Goal: Entertainment & Leisure: Consume media (video, audio)

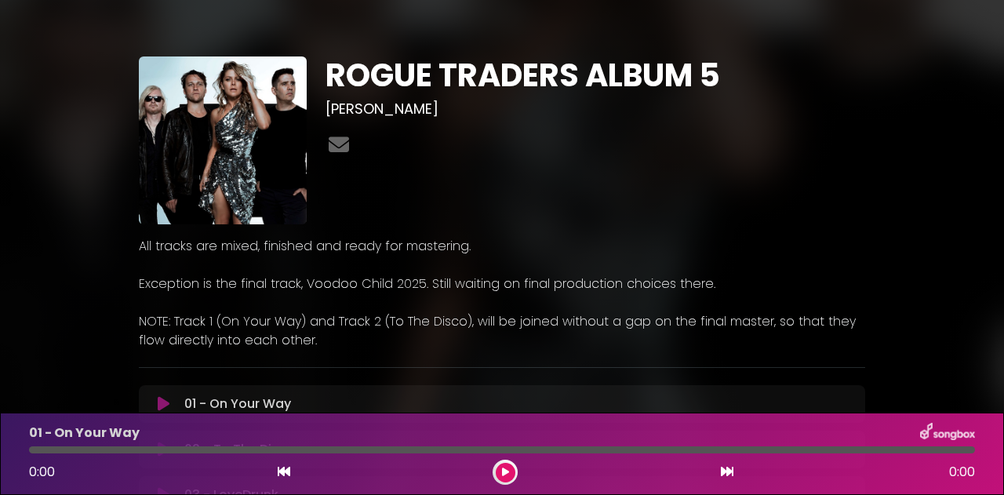
scroll to position [157, 0]
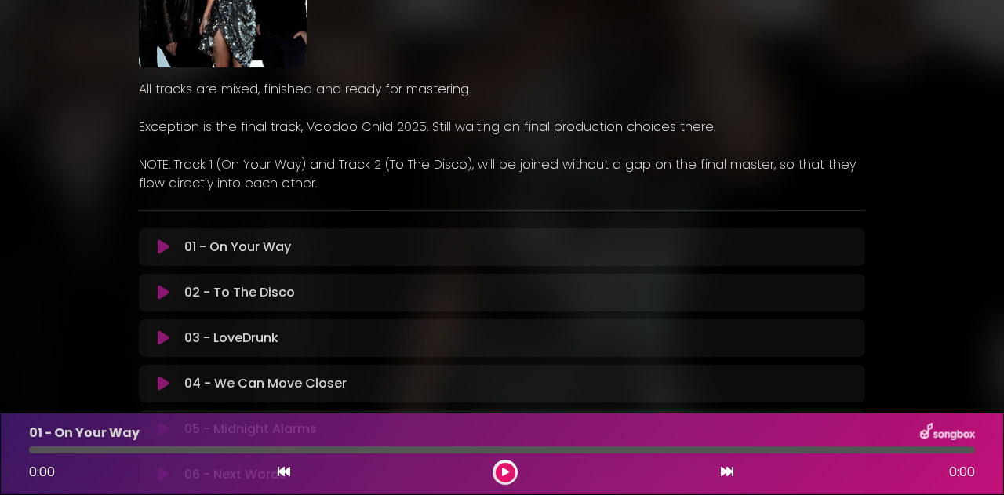
click at [160, 245] on icon at bounding box center [164, 247] width 12 height 16
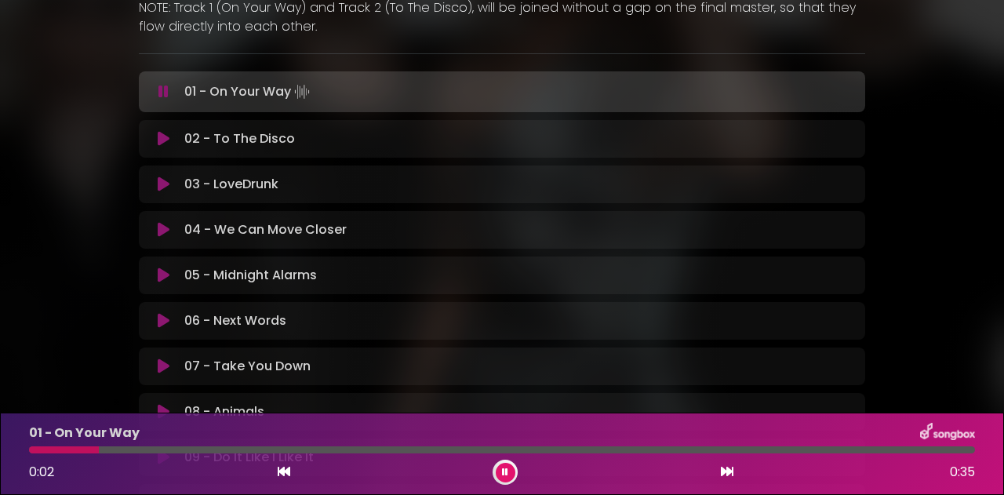
scroll to position [235, 0]
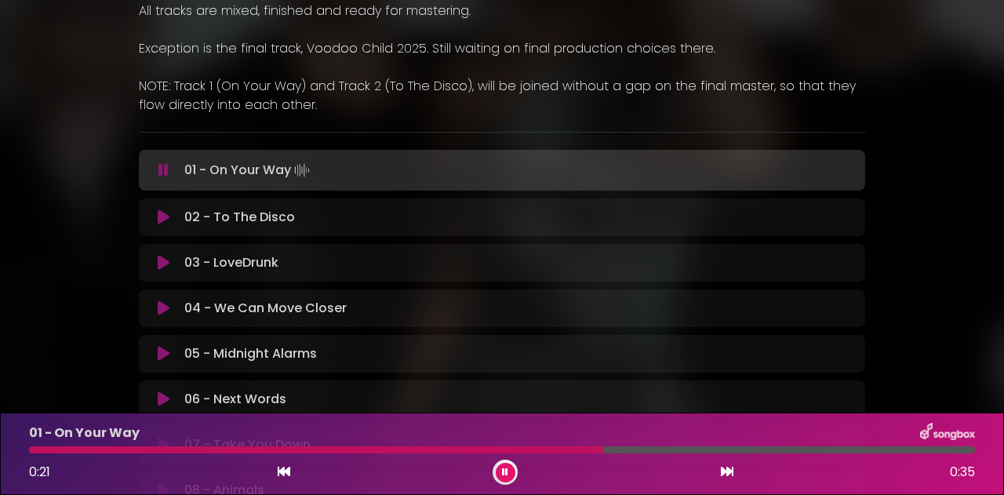
click at [824, 445] on div "01 - On Your Way 0:21 0:35" at bounding box center [502, 454] width 964 height 62
click at [828, 446] on div at bounding box center [502, 449] width 946 height 7
click at [165, 212] on icon at bounding box center [164, 217] width 12 height 16
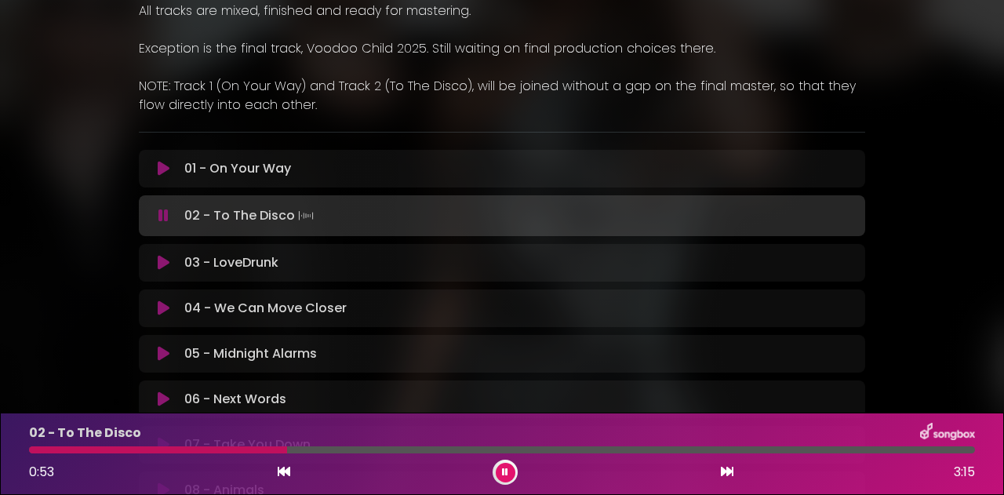
click at [166, 261] on icon at bounding box center [164, 263] width 12 height 16
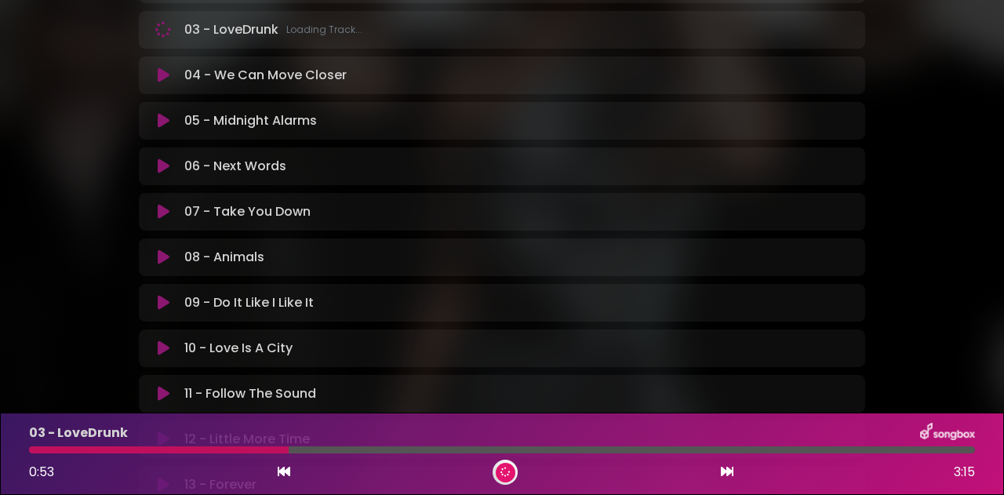
scroll to position [308, 0]
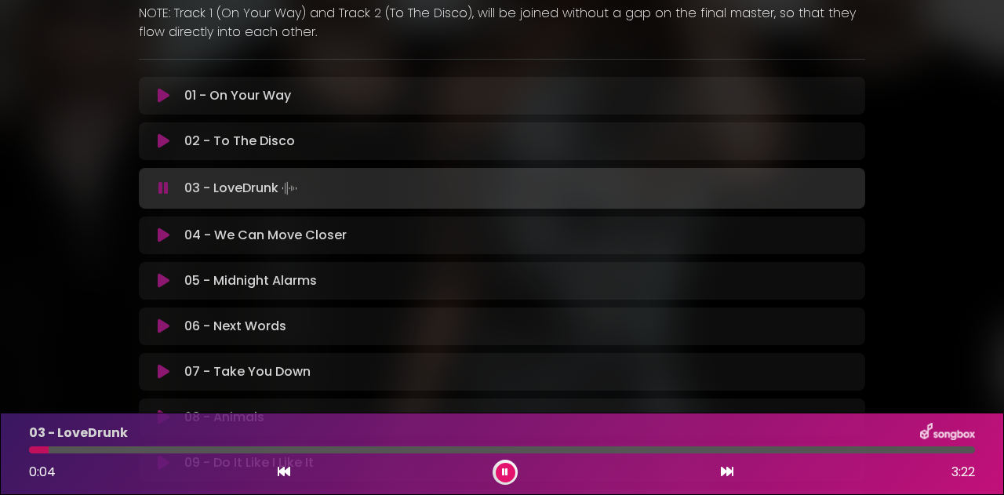
click at [204, 452] on div at bounding box center [502, 449] width 946 height 7
click at [423, 446] on div at bounding box center [502, 449] width 946 height 7
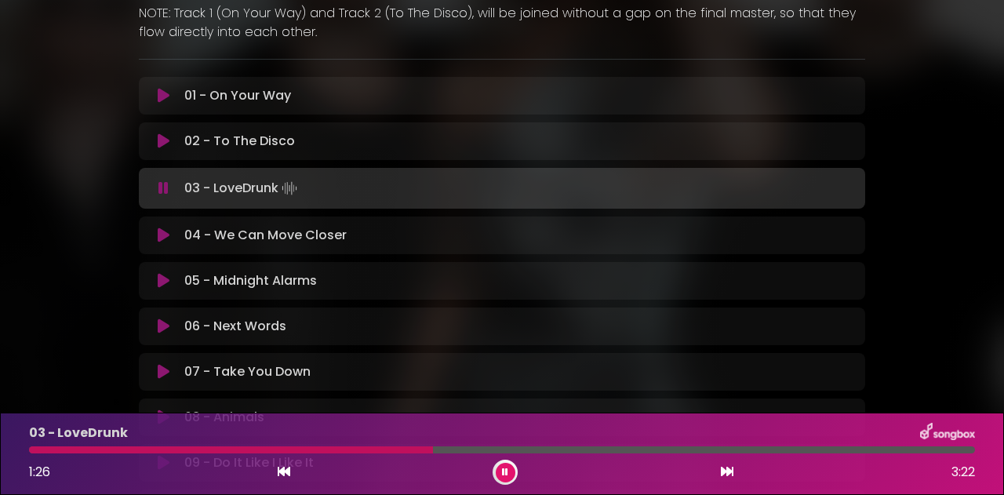
click at [160, 231] on icon at bounding box center [164, 235] width 12 height 16
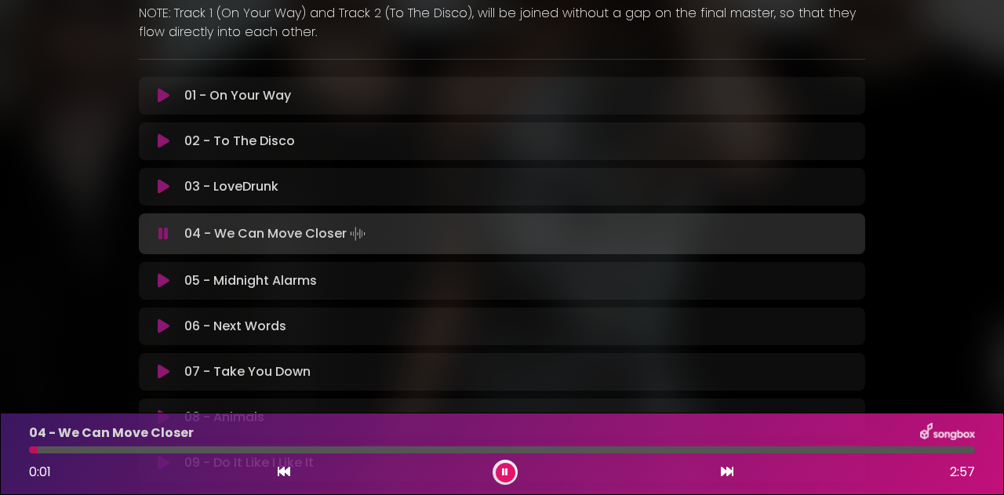
click at [162, 449] on div at bounding box center [502, 449] width 946 height 7
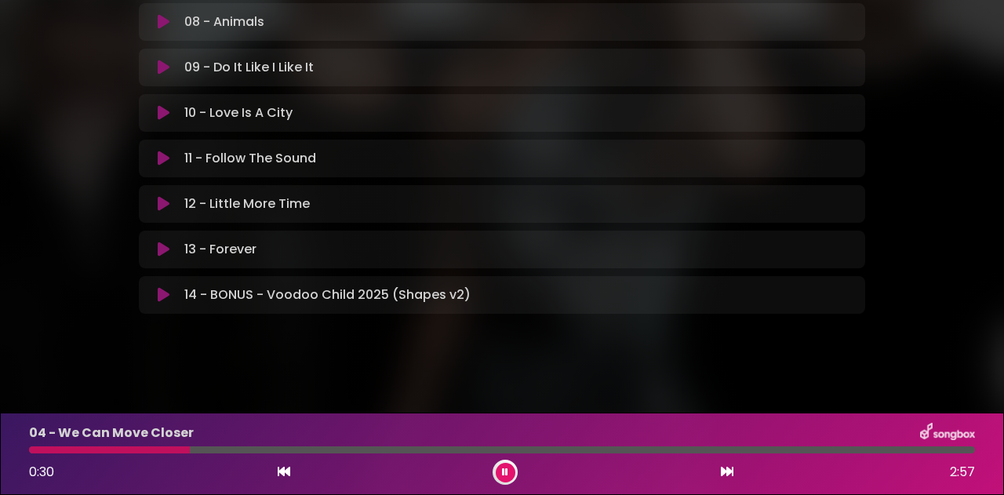
click at [165, 292] on icon at bounding box center [164, 295] width 12 height 16
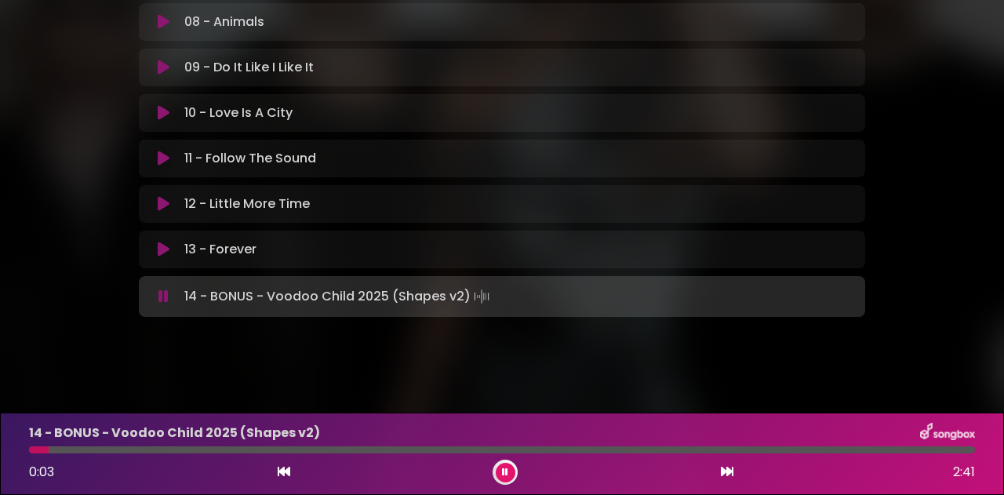
click at [220, 450] on div at bounding box center [502, 449] width 946 height 7
click at [285, 456] on div "14 - BONUS - Voodoo Child 2025 (Shapes v2) 0:33 2:41" at bounding box center [502, 454] width 964 height 62
click at [285, 450] on div at bounding box center [502, 449] width 946 height 7
click at [624, 470] on div "0:48 2:41" at bounding box center [502, 471] width 964 height 25
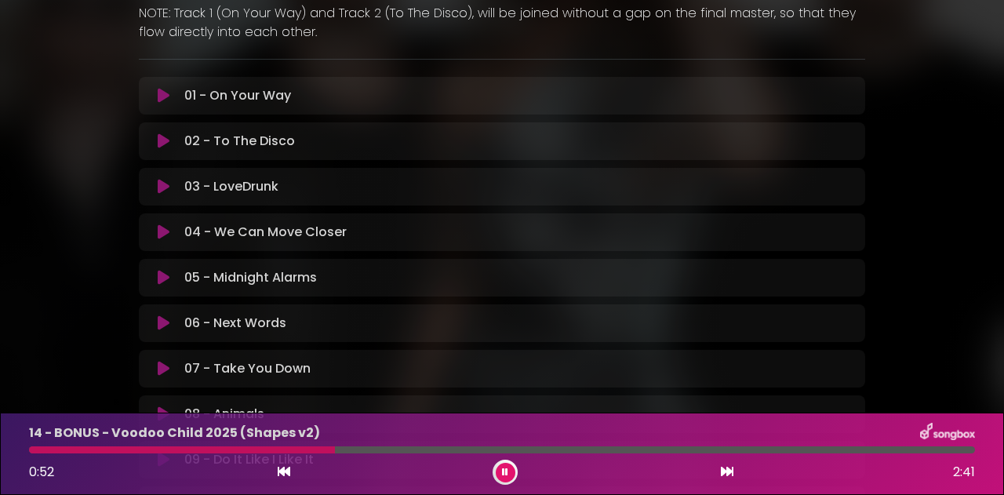
scroll to position [0, 0]
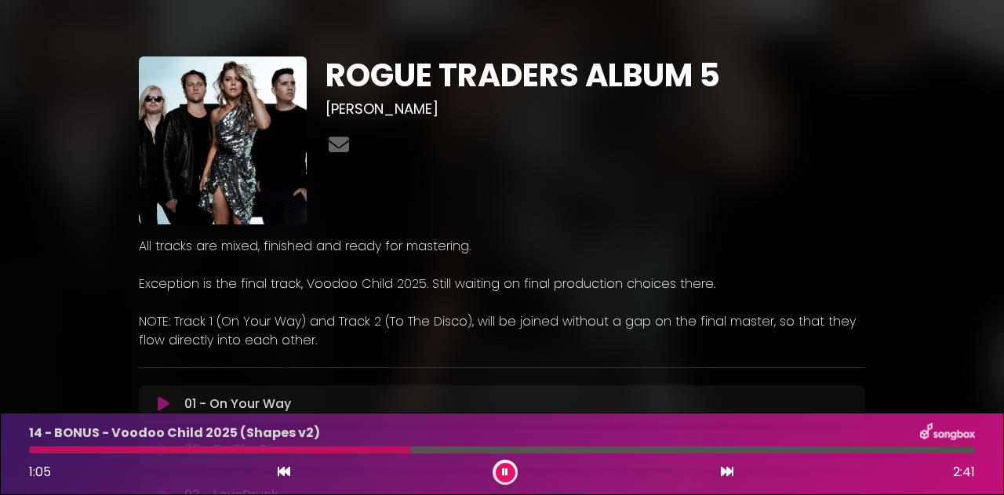
click at [506, 471] on icon at bounding box center [505, 471] width 6 height 9
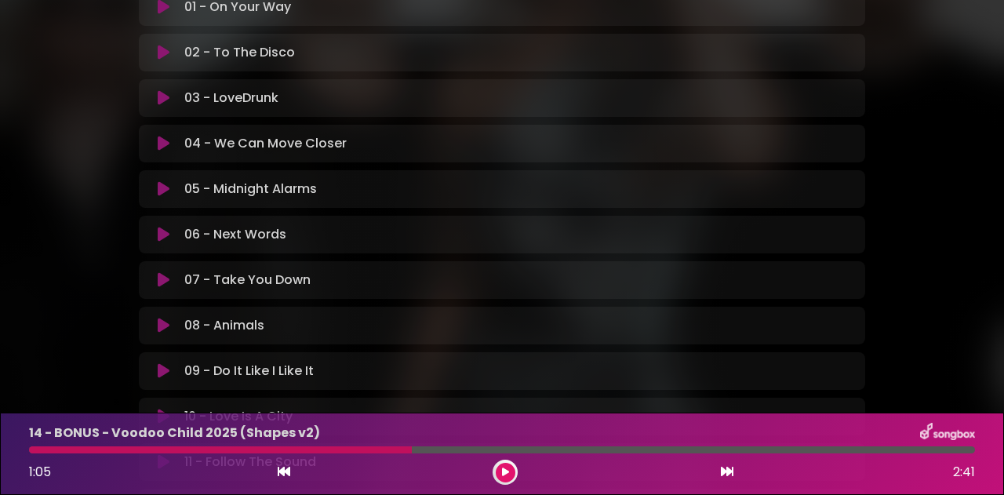
scroll to position [314, 0]
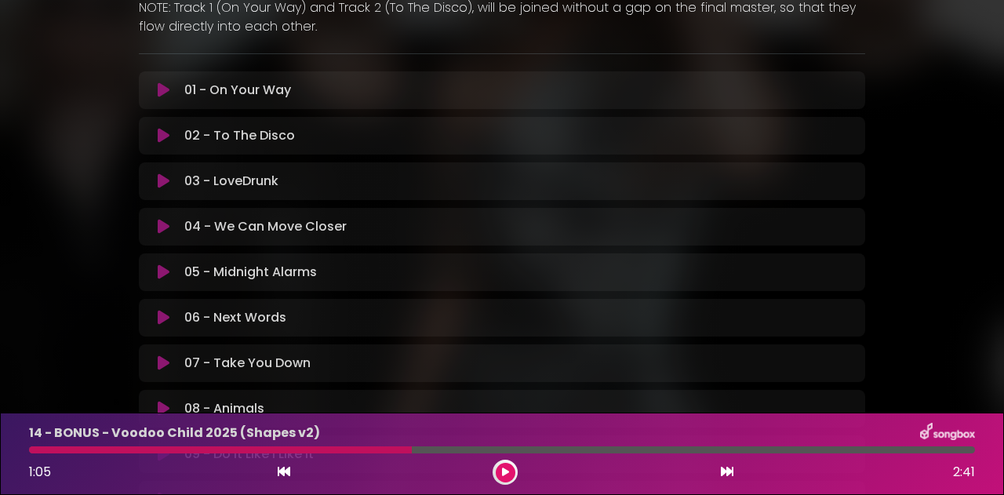
click at [167, 225] on icon at bounding box center [164, 227] width 12 height 16
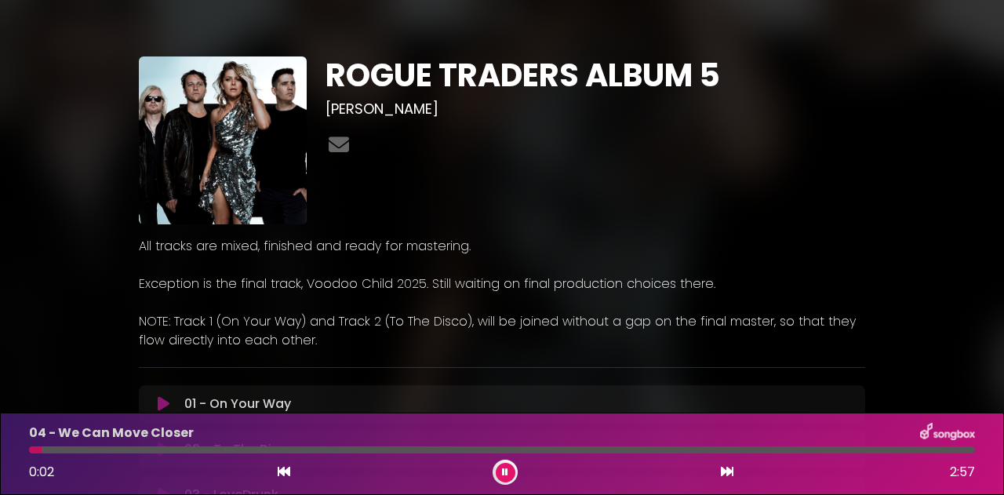
scroll to position [235, 0]
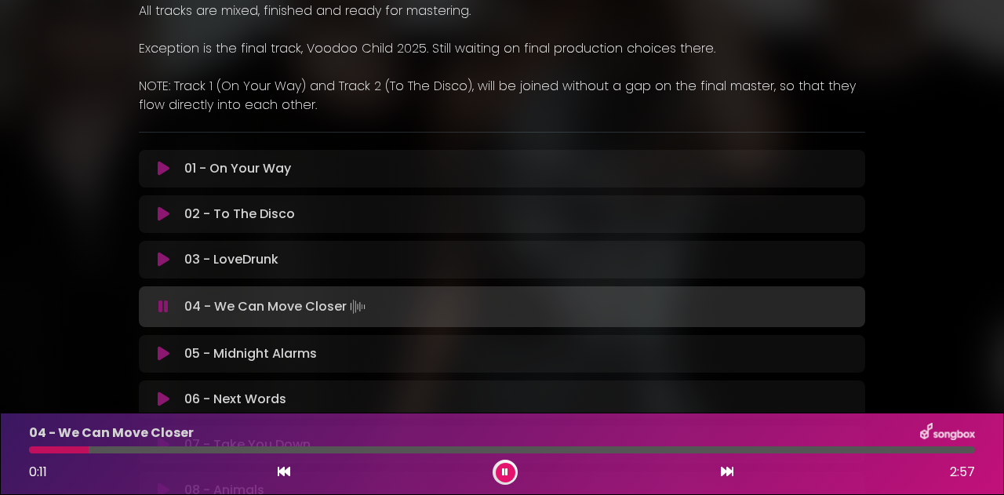
click at [380, 475] on div "0:11 2:57" at bounding box center [502, 471] width 964 height 25
click at [630, 476] on div "0:12 2:57" at bounding box center [502, 471] width 964 height 25
click at [383, 487] on div "04 - We Can Move Closer 0:19 2:57" at bounding box center [502, 453] width 1004 height 82
click at [640, 468] on div "0:20 2:57" at bounding box center [502, 471] width 964 height 25
click at [626, 468] on div "0:23 2:57" at bounding box center [502, 471] width 964 height 25
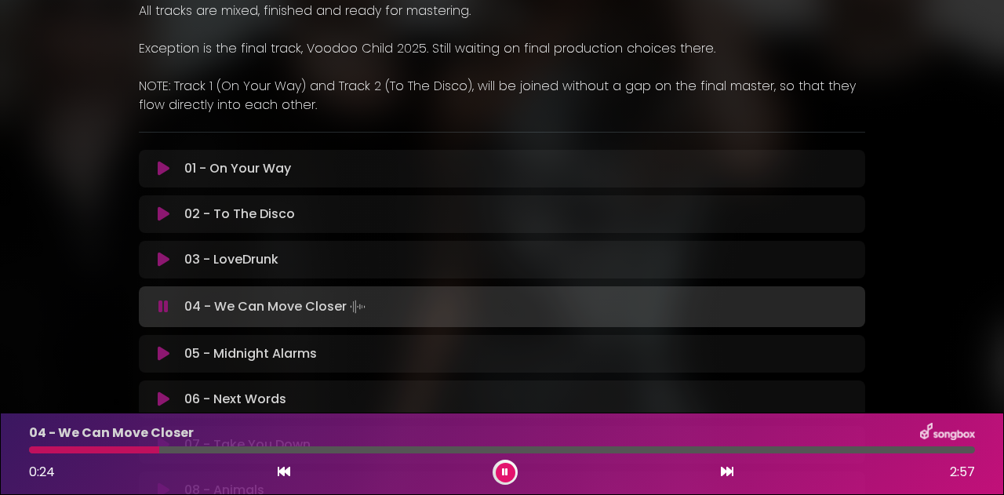
click at [365, 464] on div "0:24 2:57" at bounding box center [502, 471] width 964 height 25
click at [501, 477] on button at bounding box center [506, 473] width 20 height 20
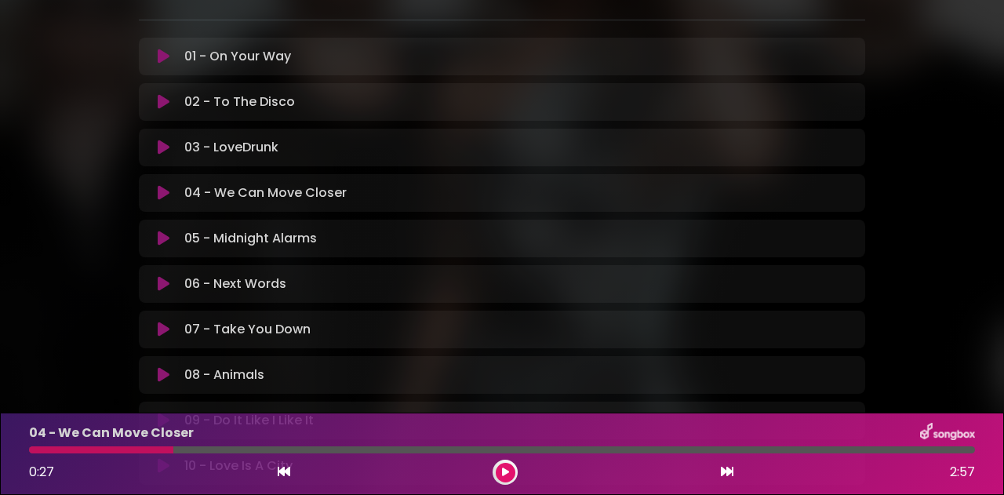
scroll to position [157, 0]
